Goal: Go to known website: Go to known website

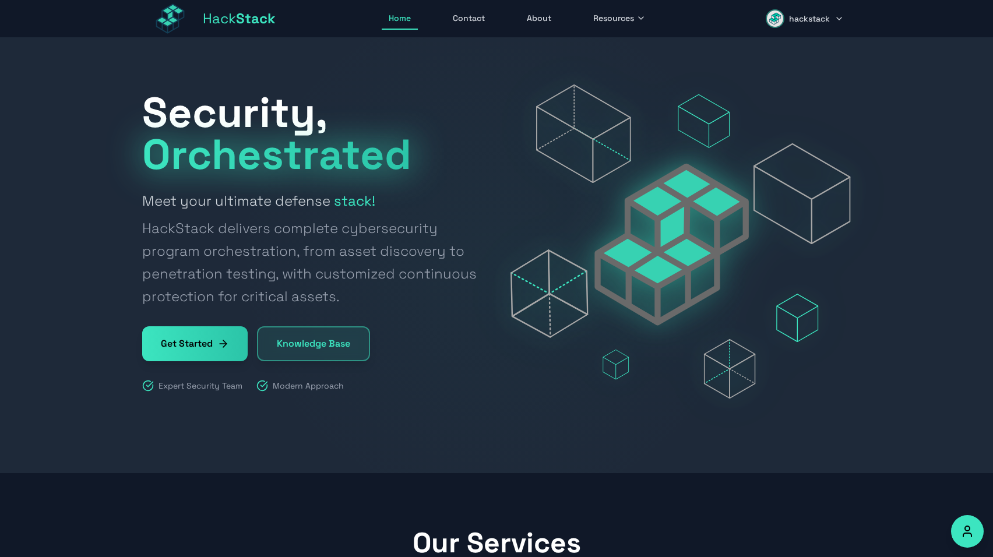
click at [806, 15] on span "hackstack" at bounding box center [809, 19] width 41 height 12
click at [786, 118] on button "Sign Out" at bounding box center [794, 128] width 111 height 26
click at [810, 19] on link "Sign In" at bounding box center [819, 18] width 63 height 23
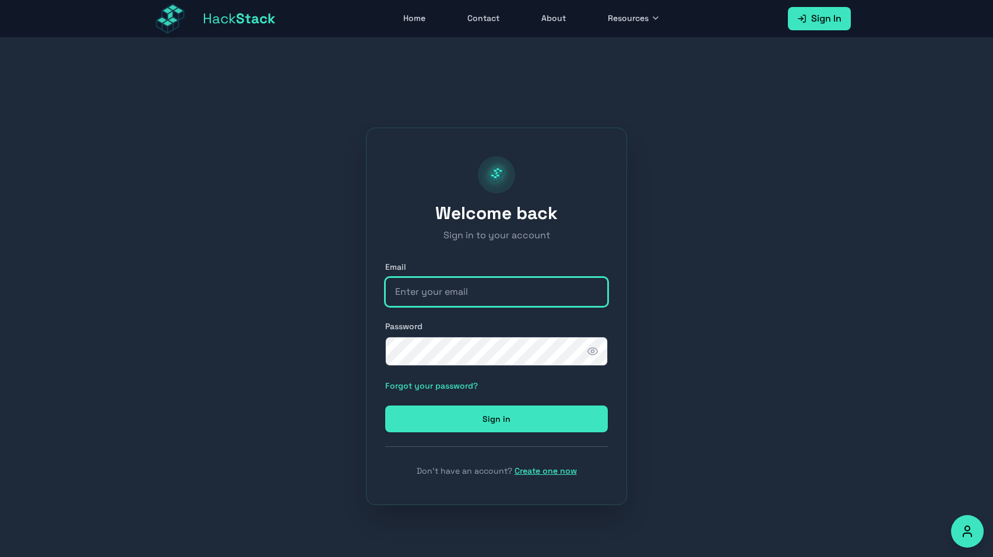
click at [503, 300] on input "email" at bounding box center [496, 291] width 223 height 29
type input "tomer@hackstack.app"
